Goal: Transaction & Acquisition: Purchase product/service

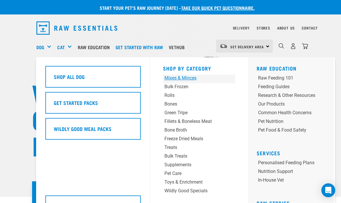
click at [191, 79] on div "Mixes & Minces" at bounding box center [192, 77] width 57 height 7
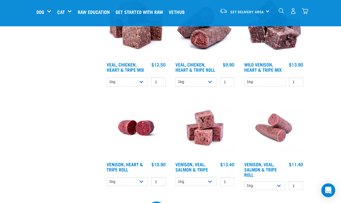
scroll to position [687, 0]
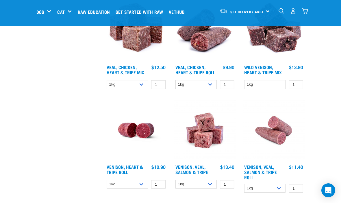
click at [283, 13] on img "dropdown navigation" at bounding box center [280, 10] width 5 height 5
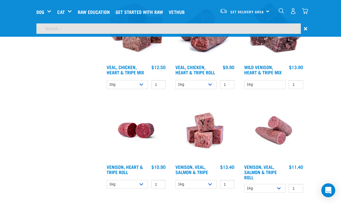
click at [230, 30] on input "search" at bounding box center [168, 28] width 264 height 10
type input "Venison"
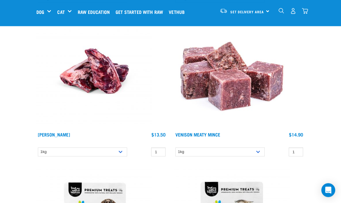
scroll to position [380, 0]
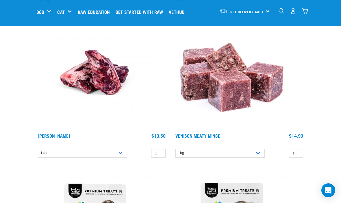
click at [234, 95] on img at bounding box center [231, 71] width 115 height 115
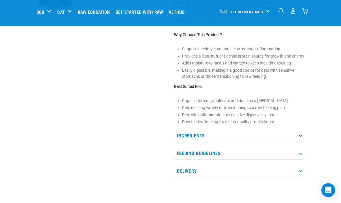
scroll to position [202, 0]
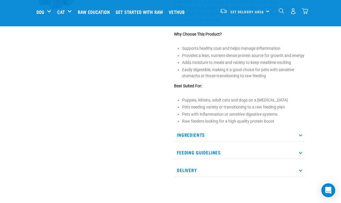
click at [303, 129] on p "Ingredients" at bounding box center [239, 134] width 131 height 13
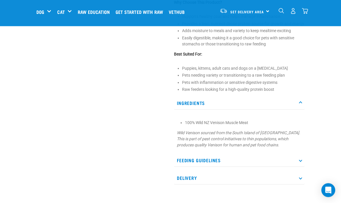
scroll to position [234, 0]
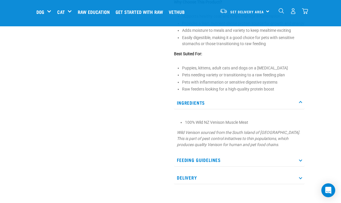
click at [301, 156] on p "Feeding Guidelines" at bounding box center [239, 159] width 131 height 13
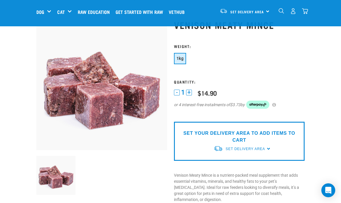
scroll to position [14, 0]
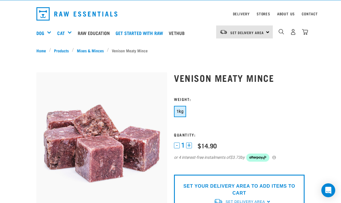
click at [182, 114] on button "1kg" at bounding box center [180, 111] width 12 height 11
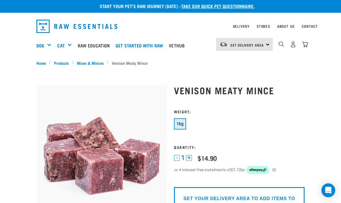
scroll to position [0, 0]
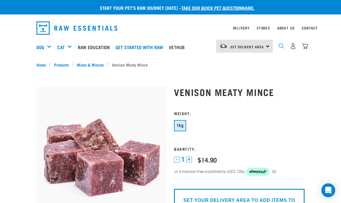
click at [281, 49] on img "dropdown navigation" at bounding box center [280, 45] width 5 height 5
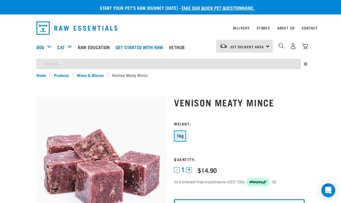
click at [84, 66] on input "search" at bounding box center [168, 64] width 264 height 10
type input "Bones"
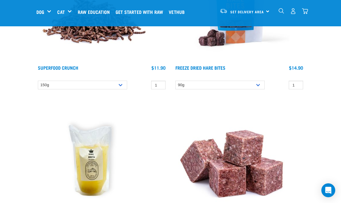
scroll to position [2283, 0]
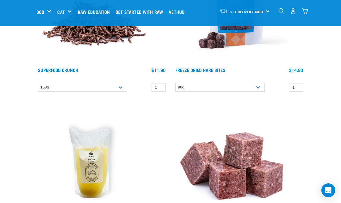
click at [281, 12] on img "dropdown navigation" at bounding box center [280, 10] width 5 height 5
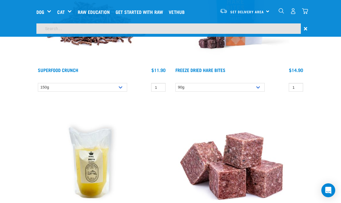
click at [78, 27] on input "search" at bounding box center [168, 28] width 264 height 10
type input "Turkey"
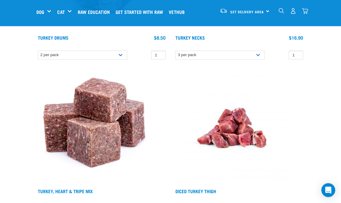
scroll to position [171, 0]
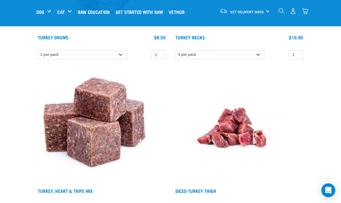
click at [97, 144] on img at bounding box center [93, 127] width 115 height 115
